Goal: Task Accomplishment & Management: Manage account settings

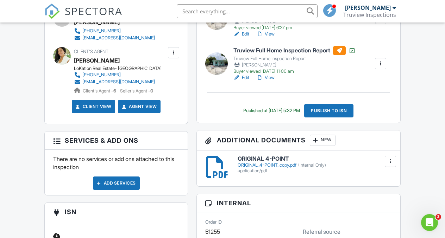
click at [310, 145] on h3 "Additional Documents New" at bounding box center [299, 141] width 204 height 20
click at [313, 140] on div at bounding box center [315, 140] width 7 height 7
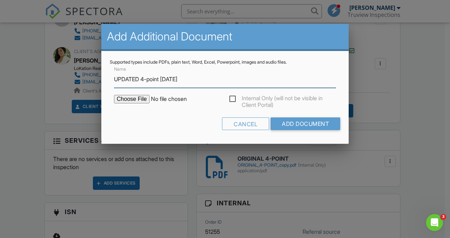
click at [175, 80] on input "UPDATED 4-point 08/11/2025" at bounding box center [225, 79] width 222 height 17
type input "UPDATED 4-point [DATE]"
type input "C:\fakepath\UPDATED 4-POINT copy 2 (yyhob8YPQAanM8RZadHMaQ).pdf"
type input "UPDATED 4-point [DATE]"
click at [239, 98] on label "Internal Only (will not be visible in Client Portal)" at bounding box center [283, 99] width 107 height 9
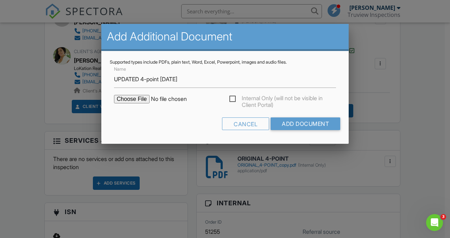
click at [234, 98] on input "Internal Only (will not be visible in Client Portal)" at bounding box center [232, 100] width 5 height 5
checkbox input "true"
click at [290, 121] on input "Add Document" at bounding box center [306, 124] width 70 height 13
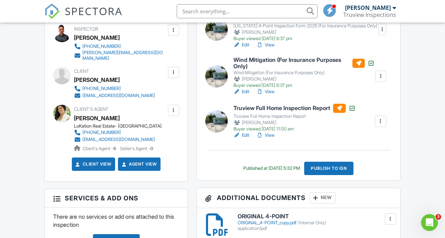
scroll to position [233, 0]
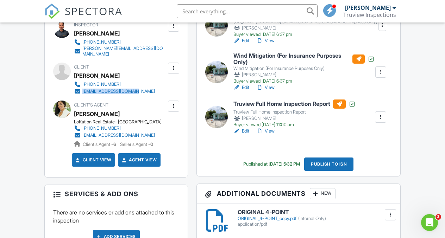
drag, startPoint x: 180, startPoint y: 86, endPoint x: 82, endPoint y: 90, distance: 98.0
click at [81, 90] on div "Inspector Anthony Vega 305-908-3835 anthony@truviewinspections.com Make Invisib…" at bounding box center [116, 96] width 143 height 163
copy link "[EMAIL_ADDRESS][DOMAIN_NAME]"
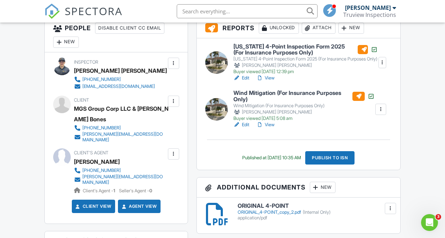
scroll to position [204, 0]
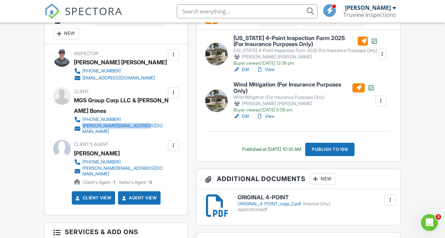
drag, startPoint x: 176, startPoint y: 127, endPoint x: 82, endPoint y: 128, distance: 94.4
click at [82, 128] on div "Client MGS Group Corp LLC & Estefany Colon Bones (203) 710-4030 j.ayala@regalgr…" at bounding box center [137, 110] width 126 height 47
copy link "j.ayala@regalgroupintl.com"
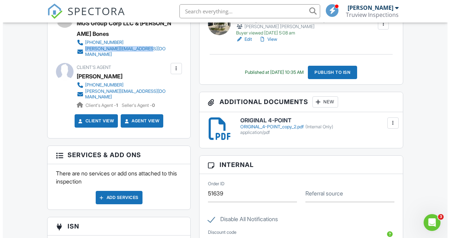
scroll to position [285, 0]
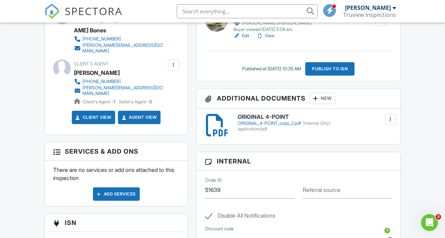
click at [320, 94] on div "New" at bounding box center [323, 98] width 26 height 11
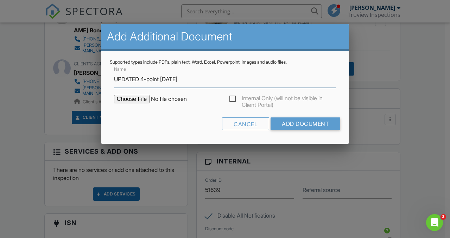
click at [176, 80] on input "UPDATED 4-point 08/11/2025" at bounding box center [225, 79] width 222 height 17
type input "UPDATED 4-point [DATE]"
type input "C:\fakepath\UPDATED 4-POINT copy 3 (5).pdf"
type input "UPDATED 4-point [DATE]"
click at [233, 100] on label "Internal Only (will not be visible in Client Portal)" at bounding box center [283, 99] width 107 height 9
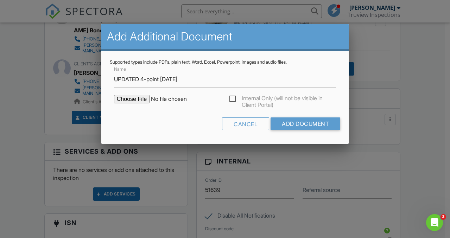
click at [233, 100] on input "Internal Only (will not be visible in Client Portal)" at bounding box center [232, 100] width 5 height 5
checkbox input "true"
click at [310, 121] on input "Add Document" at bounding box center [306, 124] width 70 height 13
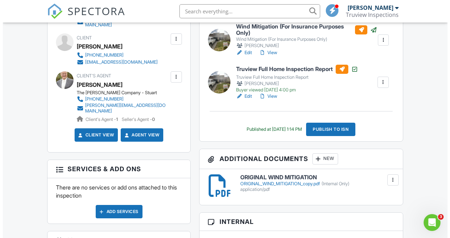
scroll to position [262, 0]
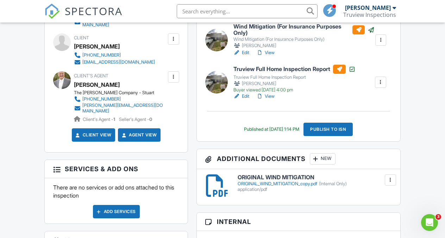
click at [317, 163] on div "New" at bounding box center [323, 159] width 26 height 11
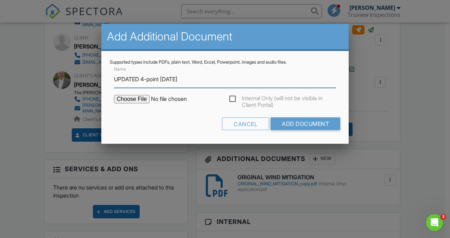
click at [175, 79] on input "UPDATED 4-point 08/11/2025" at bounding box center [225, 79] width 222 height 17
type input "UPDATED 4-point 08/28/2025"
type input "C:\fakepath\UPDATED WIND MITIGATION copy (4).pdf"
type input "UPDATED 4-point 08/28/2025"
click at [233, 100] on label "Internal Only (will not be visible in Client Portal)" at bounding box center [283, 99] width 107 height 9
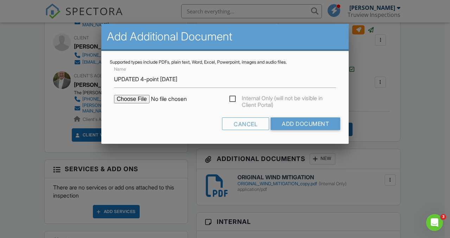
click at [233, 100] on input "Internal Only (will not be visible in Client Portal)" at bounding box center [232, 100] width 5 height 5
checkbox input "true"
click at [292, 117] on form "Name UPDATED 4-point 08/28/2025 Internal Only (will not be visible in Client Po…" at bounding box center [225, 100] width 231 height 70
click at [292, 124] on input "Add Document" at bounding box center [306, 124] width 70 height 13
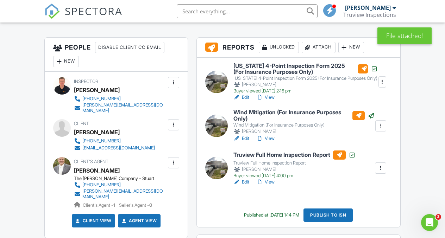
scroll to position [177, 0]
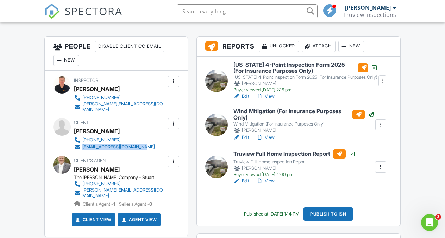
drag, startPoint x: 177, startPoint y: 138, endPoint x: 82, endPoint y: 144, distance: 94.6
click at [82, 144] on div "Client Parker Fischer (772) 382-9066 parkerfischer@outlook.com" at bounding box center [116, 134] width 126 height 32
copy div "[EMAIL_ADDRESS][DOMAIN_NAME]"
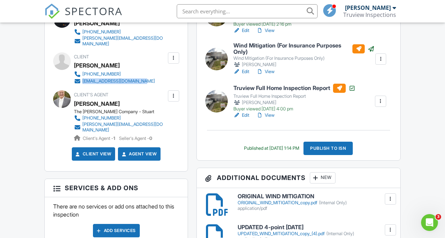
scroll to position [357, 0]
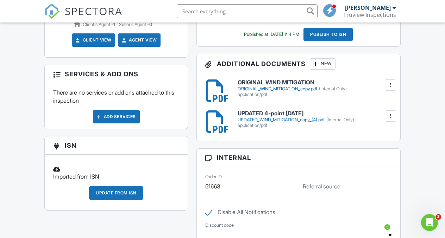
click at [389, 114] on div at bounding box center [390, 116] width 7 height 7
click at [365, 146] on div at bounding box center [366, 147] width 7 height 7
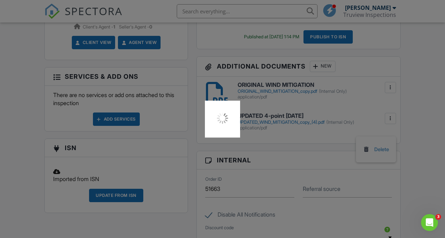
scroll to position [353, 0]
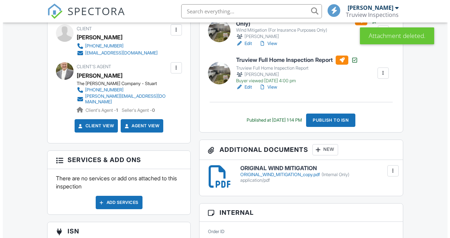
scroll to position [327, 0]
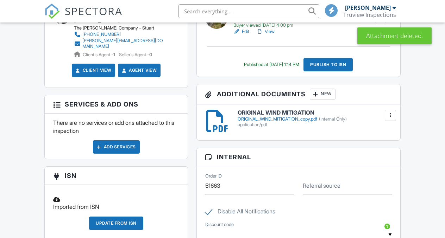
click at [323, 89] on div "New" at bounding box center [323, 94] width 26 height 11
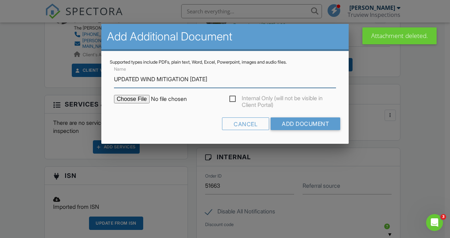
scroll to position [0, 0]
click at [207, 80] on input "UPDATED WIND MITIGATION 08/05/2025" at bounding box center [225, 79] width 222 height 17
type input "UPDATED WIND MITIGATION [DATE]"
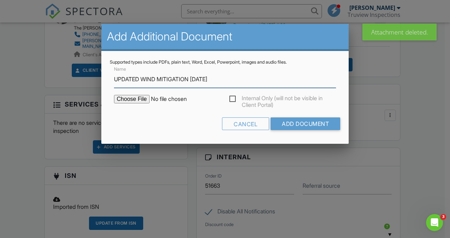
type input "C:\fakepath\UPDATED WIND MITIGATION copy (4).pdf"
type input "UPDATED WIND MITIGATION [DATE]"
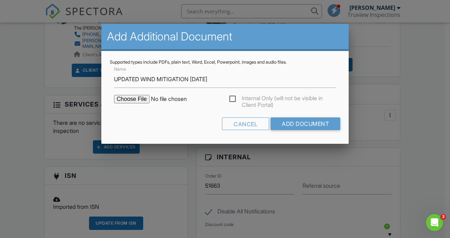
click at [236, 98] on label "Internal Only (will not be visible in Client Portal)" at bounding box center [283, 99] width 107 height 9
click at [234, 98] on input "Internal Only (will not be visible in Client Portal)" at bounding box center [232, 100] width 5 height 5
checkbox input "true"
click at [283, 126] on input "Add Document" at bounding box center [306, 124] width 70 height 13
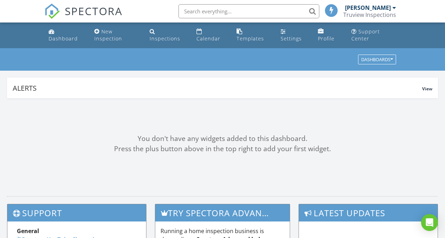
click at [277, 12] on input "text" at bounding box center [249, 11] width 141 height 14
paste input "329 Sweet Bay Cir"
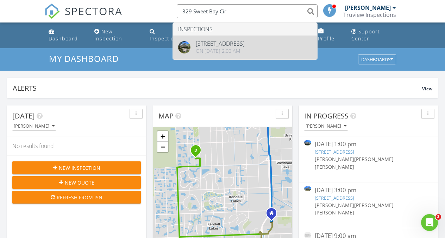
type input "329 Sweet Bay Cir"
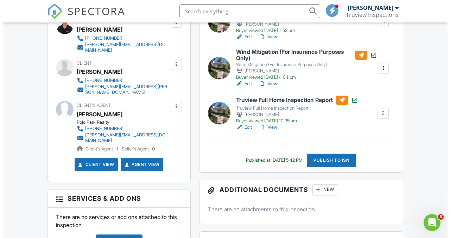
scroll to position [301, 0]
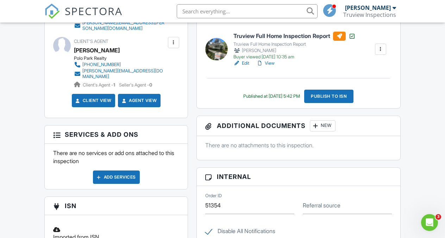
click at [325, 121] on div "New" at bounding box center [323, 125] width 26 height 11
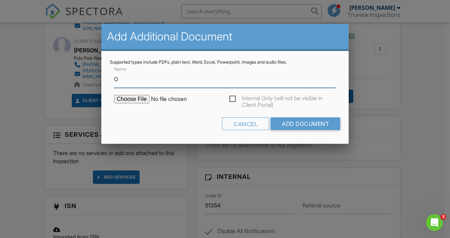
type input "ORIGINAL 4-POINT"
type input "C:\fakepath\ORIGINAL 4-POINT copy 3.pdf"
click at [233, 100] on label "Internal Only (will not be visible in Client Portal)" at bounding box center [283, 99] width 107 height 9
click at [233, 100] on input "Internal Only (will not be visible in Client Portal)" at bounding box center [232, 100] width 5 height 5
checkbox input "true"
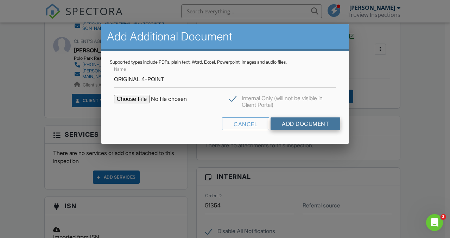
click at [287, 121] on input "Add Document" at bounding box center [306, 124] width 70 height 13
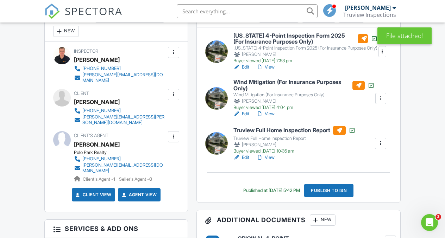
scroll to position [205, 0]
